Goal: Information Seeking & Learning: Learn about a topic

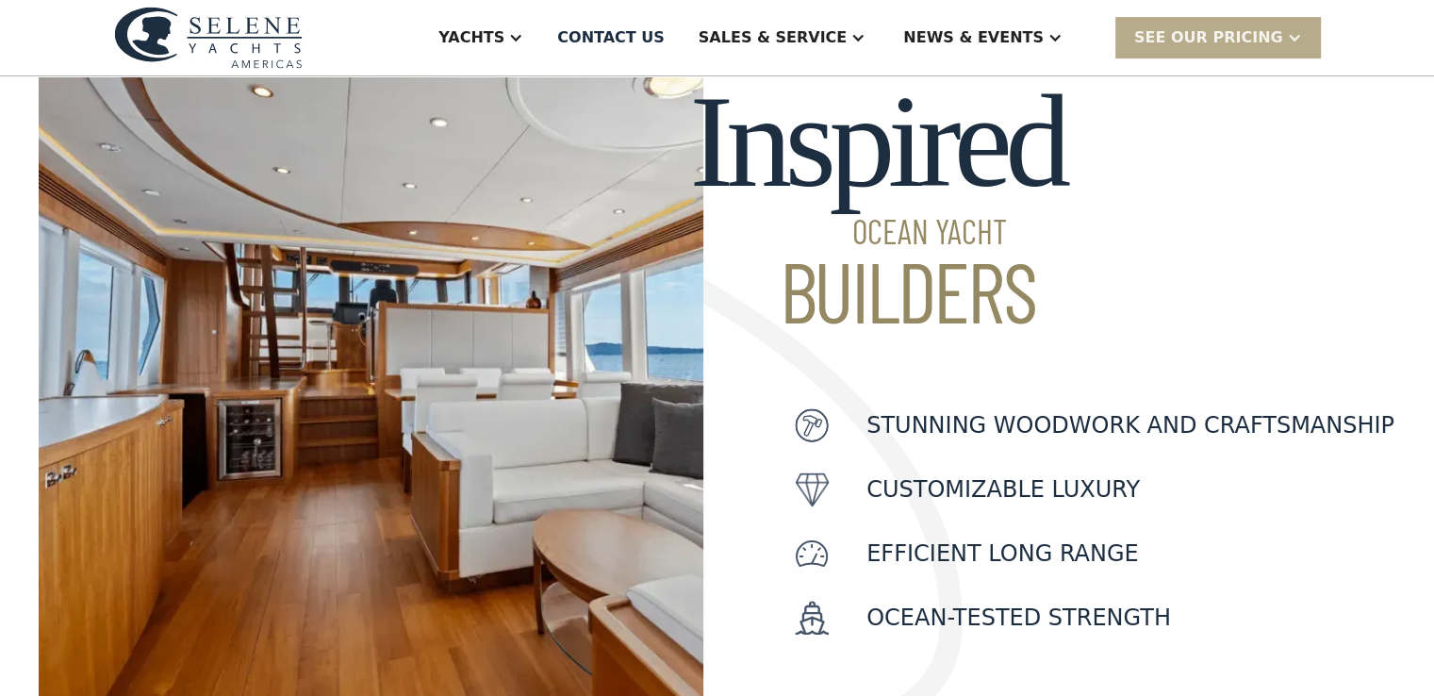
click at [487, 386] on img at bounding box center [371, 360] width 665 height 734
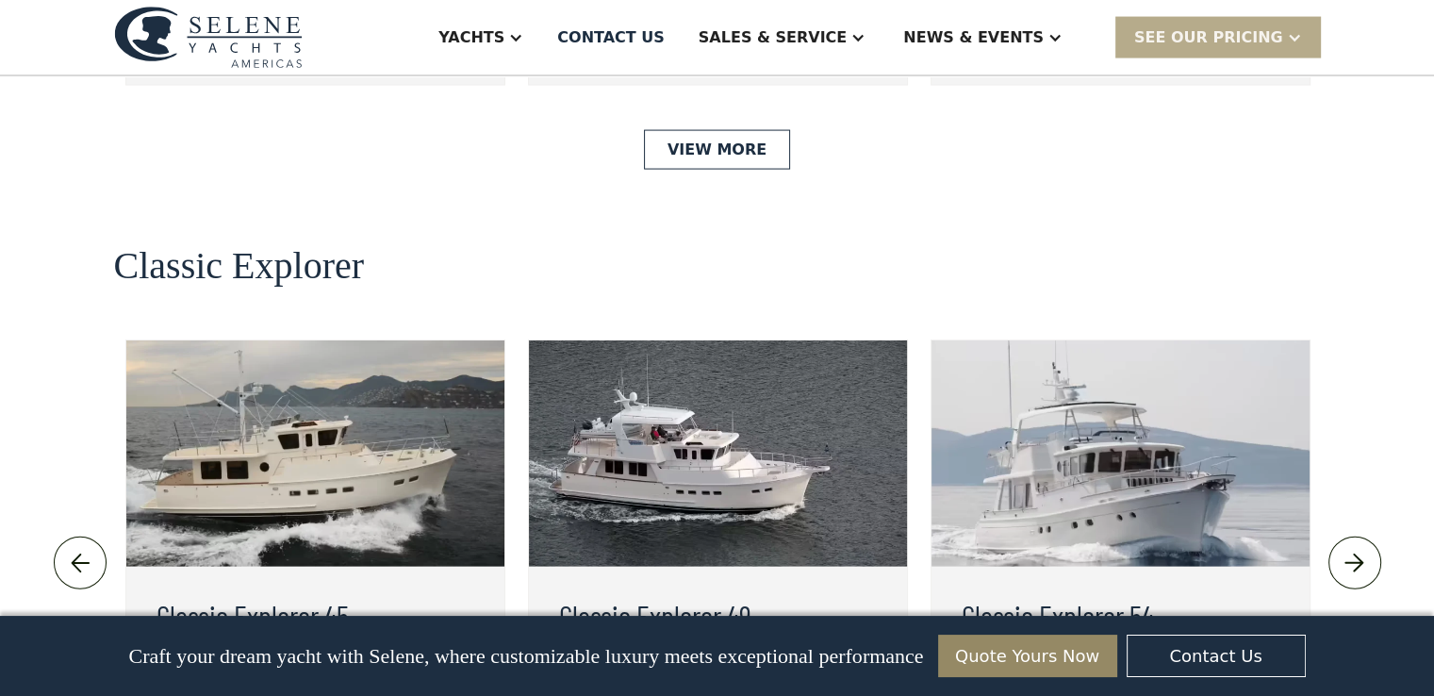
scroll to position [4118, 0]
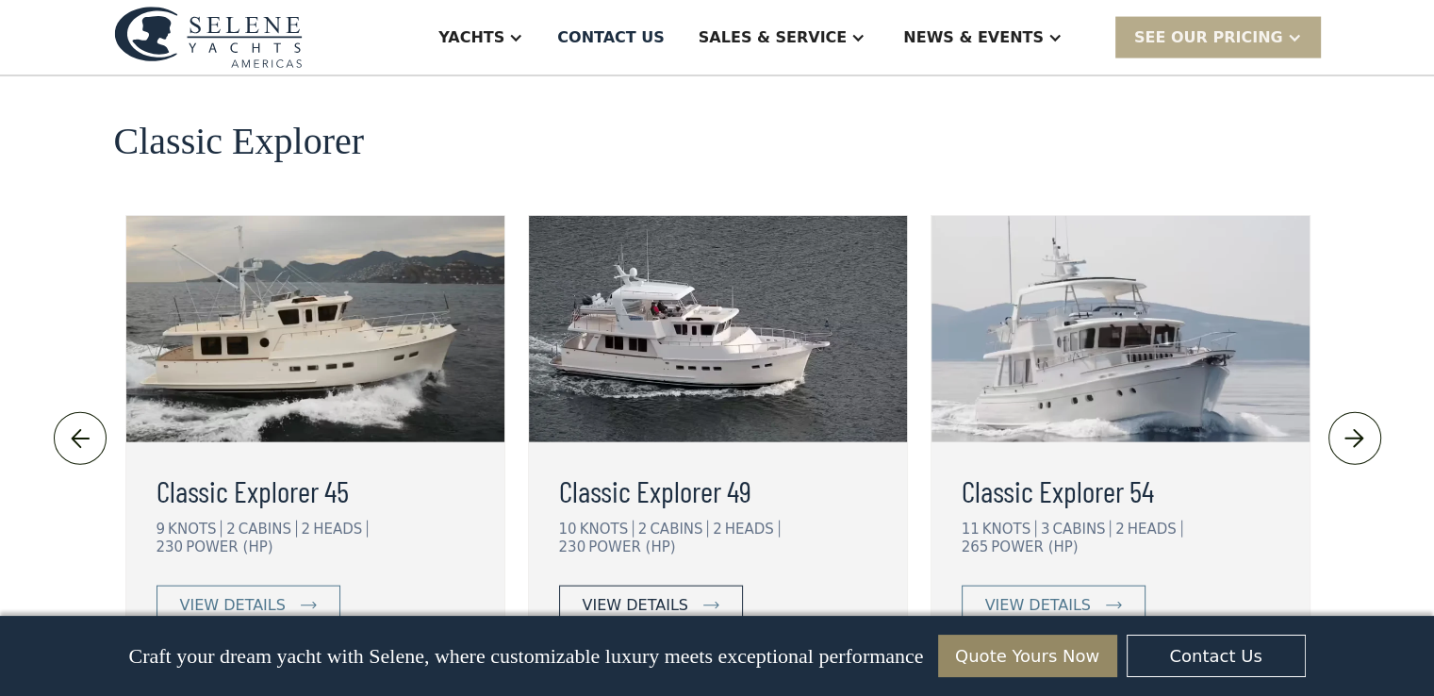
click at [662, 594] on div "view details" at bounding box center [636, 605] width 106 height 23
